Goal: Information Seeking & Learning: Learn about a topic

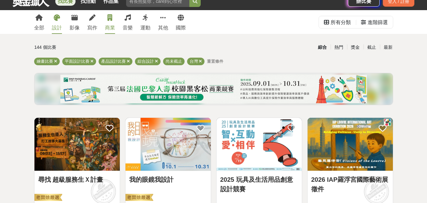
scroll to position [32, 0]
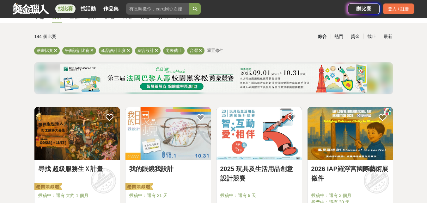
click at [261, 167] on link "2025 玩具及生活用品創意設計競賽" at bounding box center [259, 173] width 78 height 19
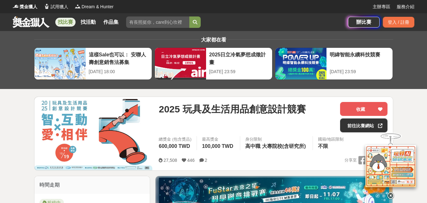
click at [391, 191] on icon at bounding box center [390, 194] width 7 height 7
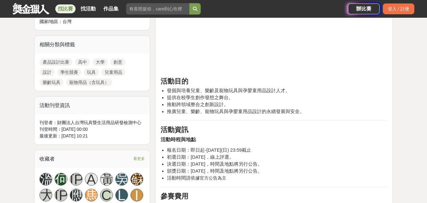
scroll to position [221, 0]
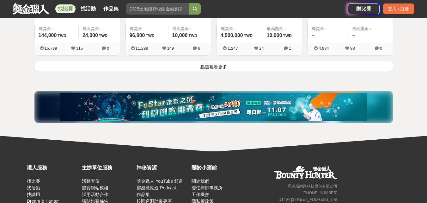
scroll to position [885, 0]
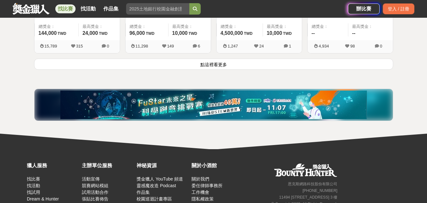
click at [229, 67] on button "點這裡看更多" at bounding box center [213, 63] width 359 height 11
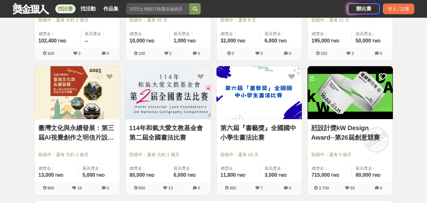
scroll to position [1644, 0]
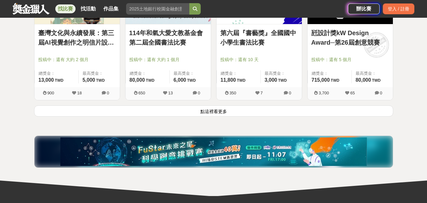
click at [200, 111] on button "點這裡看更多" at bounding box center [213, 110] width 359 height 11
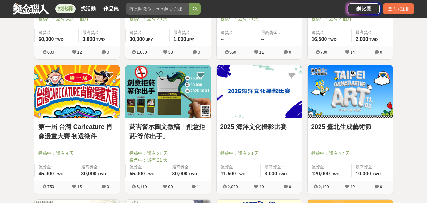
scroll to position [1960, 0]
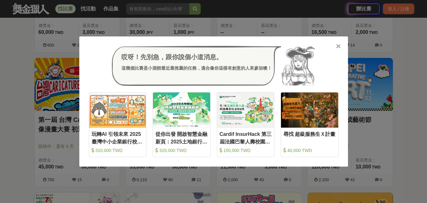
click at [335, 44] on div at bounding box center [338, 46] width 6 height 6
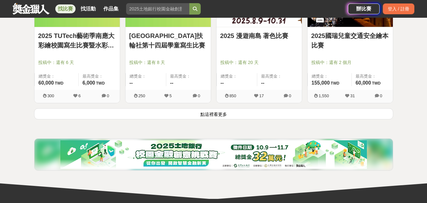
scroll to position [2465, 0]
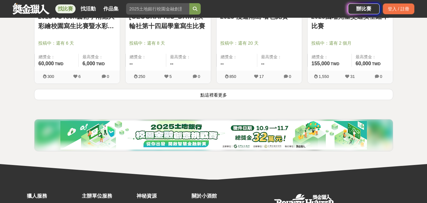
click at [216, 93] on button "點這裡看更多" at bounding box center [213, 94] width 359 height 11
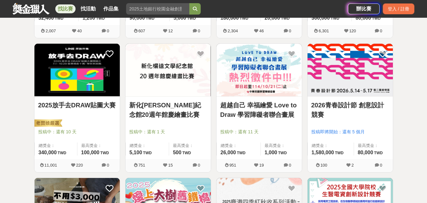
scroll to position [1296, 0]
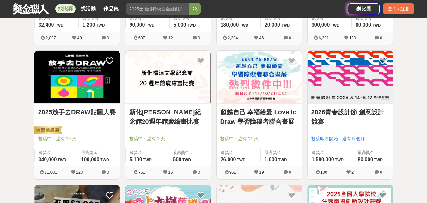
click at [90, 113] on link "2025放手去DRAW貼圖大賽" at bounding box center [77, 111] width 78 height 9
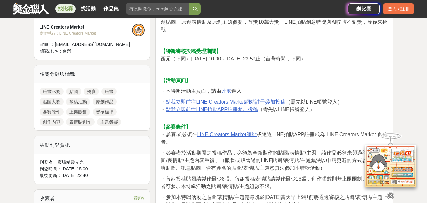
scroll to position [253, 0]
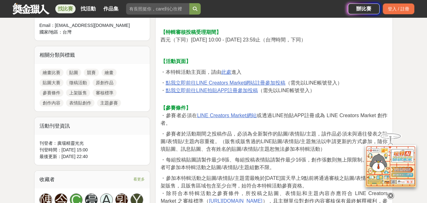
click at [390, 193] on icon at bounding box center [390, 194] width 7 height 7
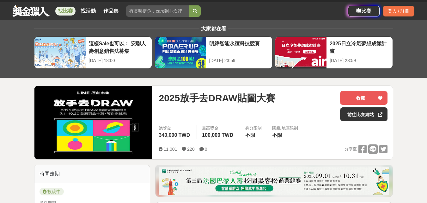
scroll to position [0, 0]
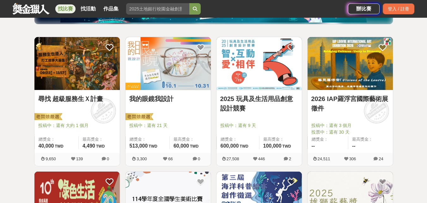
scroll to position [95, 0]
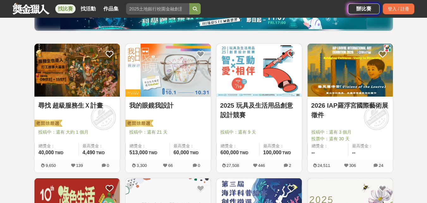
click at [258, 103] on link "2025 玩具及生活用品創意設計競賽" at bounding box center [259, 110] width 78 height 19
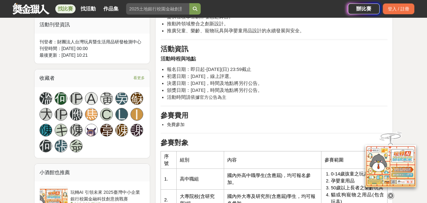
scroll to position [411, 0]
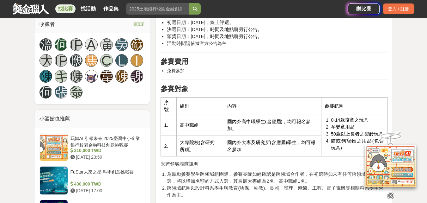
click at [389, 191] on icon at bounding box center [390, 192] width 7 height 7
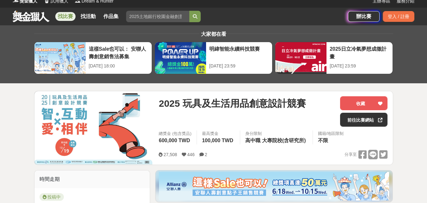
scroll to position [0, 0]
